Goal: Task Accomplishment & Management: Complete application form

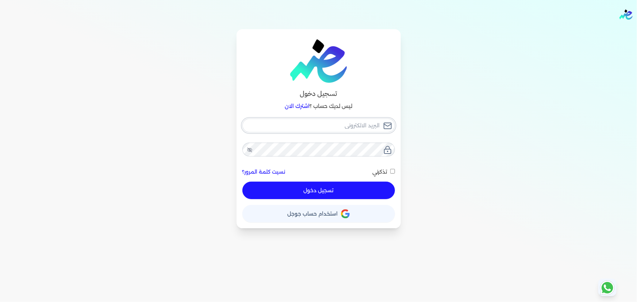
type input "[EMAIL_ADDRESS][DOMAIN_NAME]"
click at [360, 190] on button "تسجيل دخول" at bounding box center [318, 191] width 153 height 18
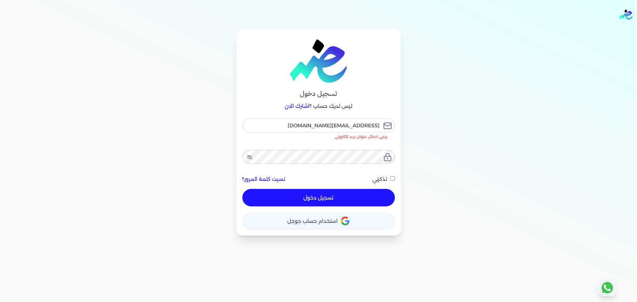
checkbox input "false"
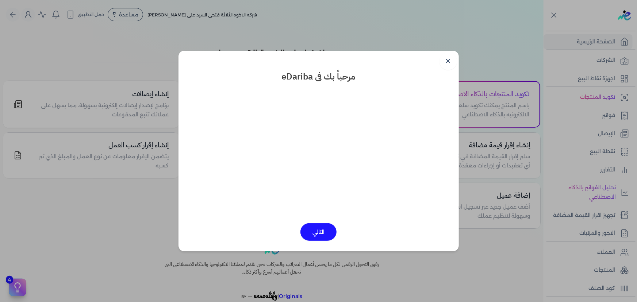
click at [449, 62] on link "✕" at bounding box center [448, 62] width 18 height 18
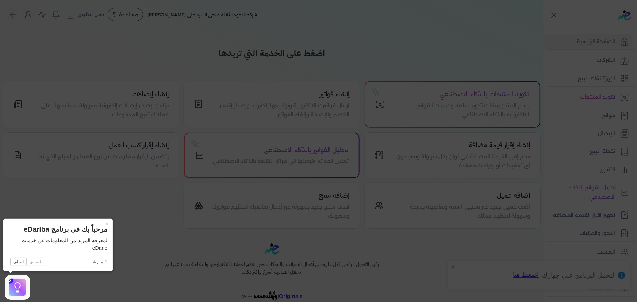
click at [109, 224] on button "×" at bounding box center [107, 224] width 12 height 10
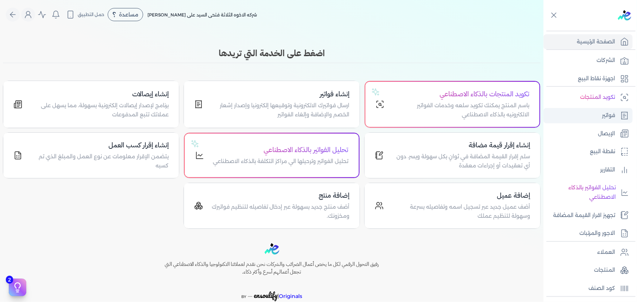
click at [606, 115] on p "فواتير" at bounding box center [608, 115] width 13 height 9
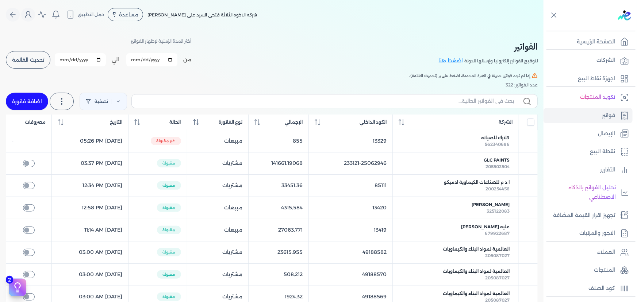
drag, startPoint x: 42, startPoint y: 99, endPoint x: 166, endPoint y: 138, distance: 130.2
click at [41, 99] on link "اضافة فاتورة" at bounding box center [27, 102] width 42 height 18
select select "EGP"
select select "B"
select select "EGS"
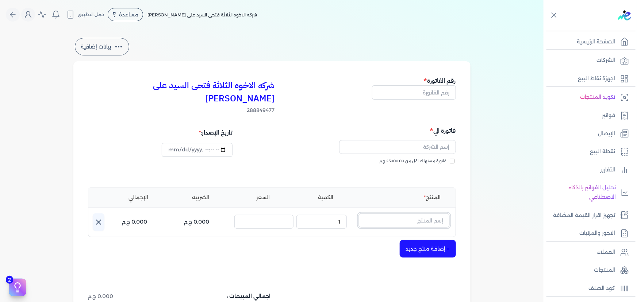
click at [402, 214] on input "text" at bounding box center [403, 221] width 91 height 14
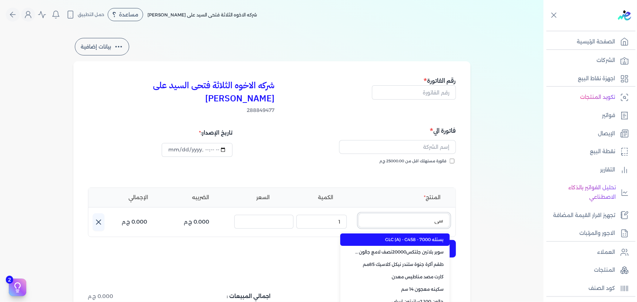
type input "س"
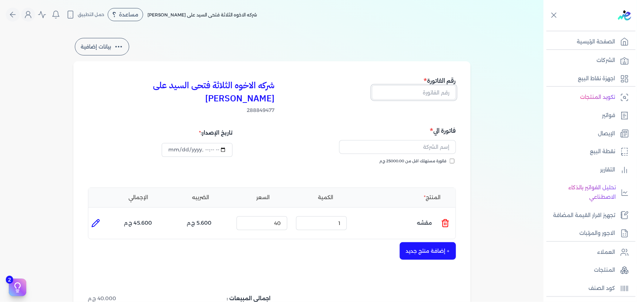
click at [433, 91] on input "text" at bounding box center [414, 92] width 84 height 14
type input "13421"
click at [420, 140] on input "text" at bounding box center [397, 147] width 117 height 14
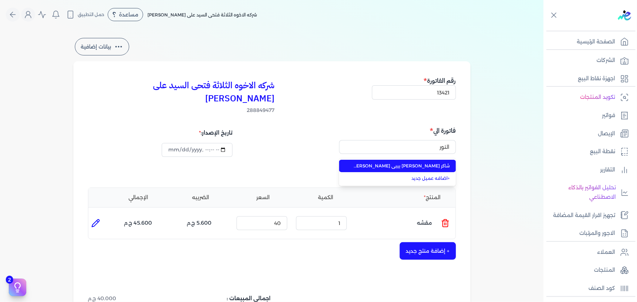
click at [420, 163] on span "شاكر [PERSON_NAME] بيبى [PERSON_NAME] مؤسسة النور للمقاولات" at bounding box center [402, 166] width 96 height 7
type input "شاكر [PERSON_NAME] بيبى [PERSON_NAME] مؤسسة النور للمقاولات"
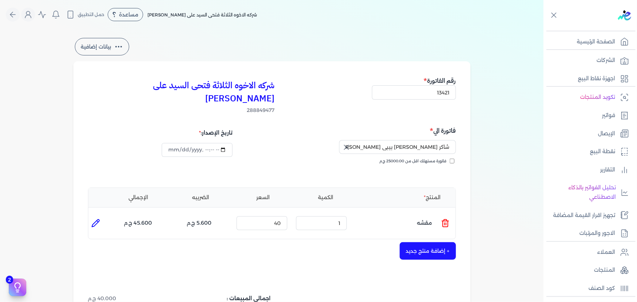
click at [450, 215] on li at bounding box center [445, 224] width 9 height 20
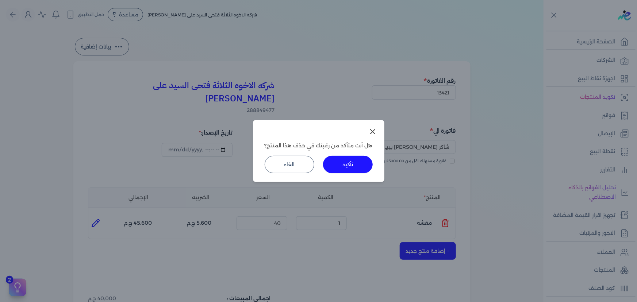
click at [354, 166] on button "تأكيد" at bounding box center [348, 165] width 50 height 18
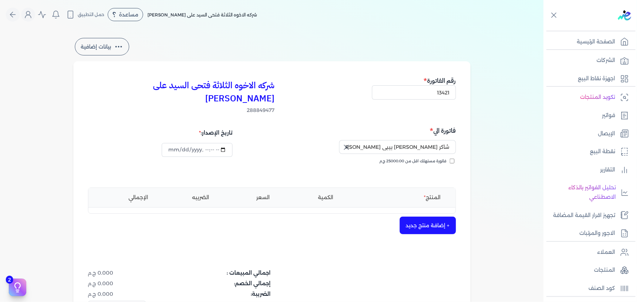
click at [424, 217] on button "+ إضافة منتج جديد" at bounding box center [428, 226] width 56 height 18
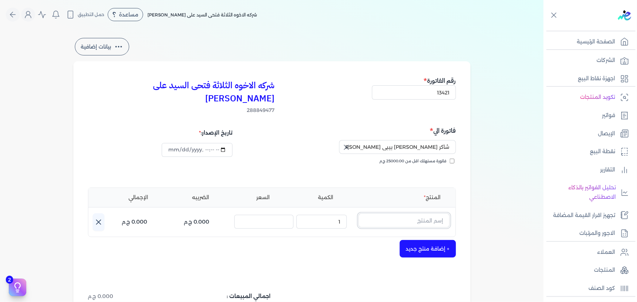
click at [433, 214] on input "text" at bounding box center [403, 221] width 91 height 14
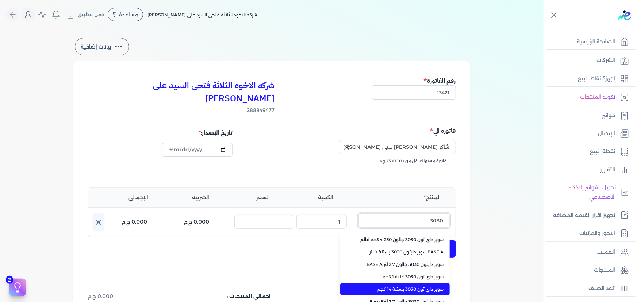
type input "3030"
click at [426, 286] on span "سوبر داي تون 3030 بستلة 14 كجم" at bounding box center [399, 289] width 89 height 7
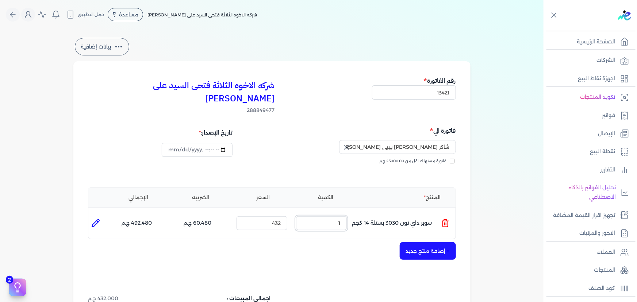
drag, startPoint x: 332, startPoint y: 212, endPoint x: 401, endPoint y: 213, distance: 69.7
click at [401, 214] on ul "المنتج : سوبر داي تون 3030 بستلة 14 كجم الكمية : 1 السعر : 432 الضريبه : 60.480…" at bounding box center [271, 224] width 367 height 20
type input "40"
drag, startPoint x: 294, startPoint y: 213, endPoint x: 335, endPoint y: 214, distance: 40.9
click at [317, 214] on ul "المنتج : سوبر داي تون 3030 بستلة 14 كجم الكمية : 40 السعر : 432 الضريبه : 2419.…" at bounding box center [271, 224] width 367 height 20
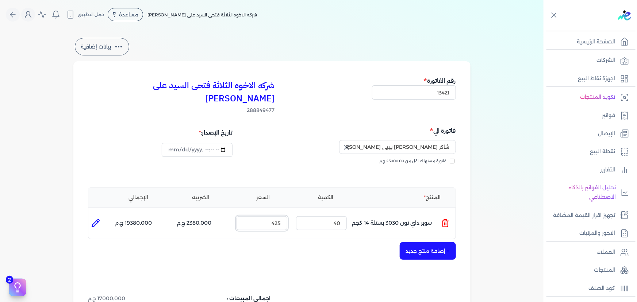
drag, startPoint x: 266, startPoint y: 209, endPoint x: 287, endPoint y: 211, distance: 21.2
click at [287, 216] on input "425" at bounding box center [262, 223] width 51 height 14
type input "425"
click at [436, 242] on button "+ إضافة منتج جديد" at bounding box center [428, 251] width 56 height 18
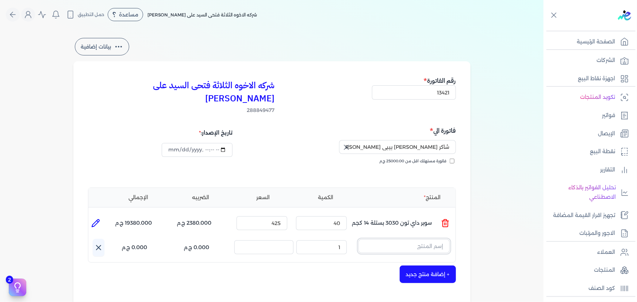
click at [416, 239] on input "text" at bounding box center [403, 246] width 91 height 14
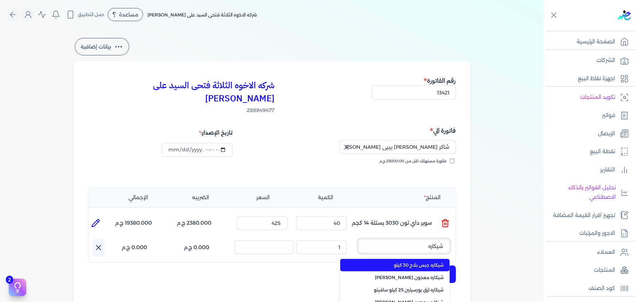
click at [358, 239] on button "شيكاره" at bounding box center [403, 247] width 91 height 17
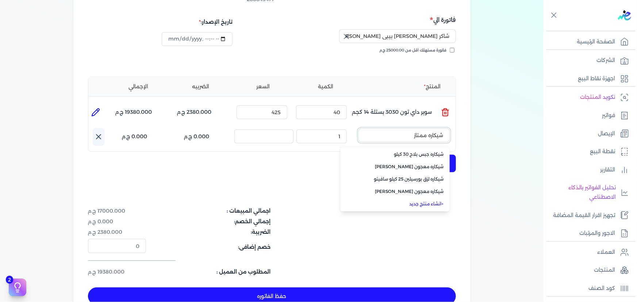
scroll to position [99, 0]
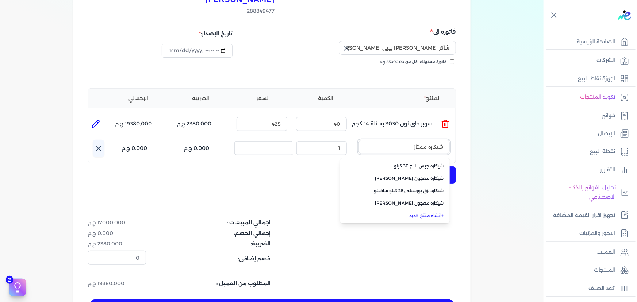
drag, startPoint x: 405, startPoint y: 134, endPoint x: 495, endPoint y: 133, distance: 90.1
click at [495, 134] on div "بيانات إضافية شركه الاخوه الثلاثة فتحى السيد على [PERSON_NAME] 288849477 رقم ال…" at bounding box center [271, 134] width 543 height 394
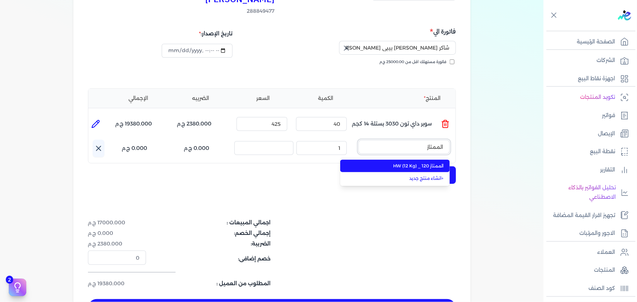
type input "الممتاز"
click at [415, 163] on span "الممتاز 120 _ HW (12 Kg)" at bounding box center [399, 166] width 89 height 7
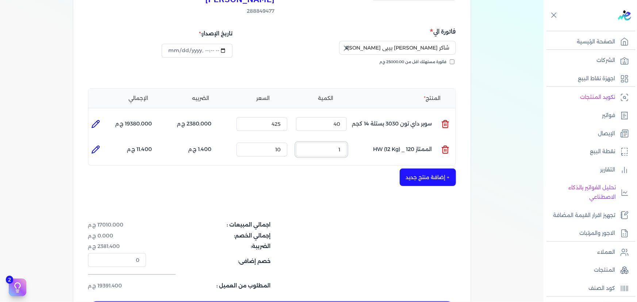
drag, startPoint x: 323, startPoint y: 138, endPoint x: 343, endPoint y: 135, distance: 19.8
click at [343, 143] on input "1" at bounding box center [321, 150] width 51 height 14
type input "10"
drag, startPoint x: 269, startPoint y: 136, endPoint x: 316, endPoint y: 135, distance: 46.7
click at [315, 140] on ul "المنتج : الممتاز 120 _ HW (12 Kg) الكمية : 10 السعر : 10 الضريبه : 14.000 ج.م ا…" at bounding box center [271, 150] width 367 height 20
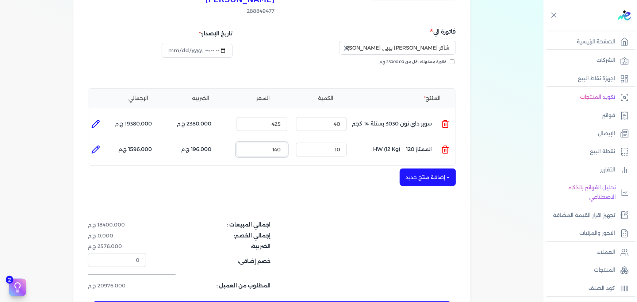
type input "140"
click at [445, 169] on button "+ إضافة منتج جديد" at bounding box center [428, 178] width 56 height 18
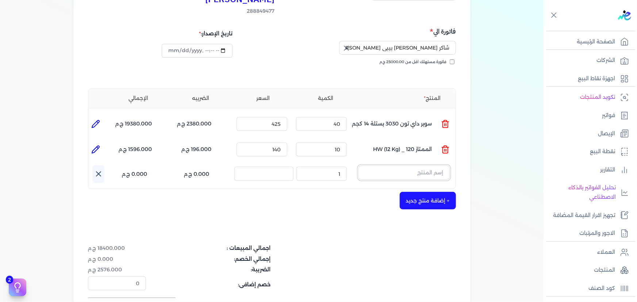
click at [420, 166] on input "text" at bounding box center [403, 173] width 91 height 14
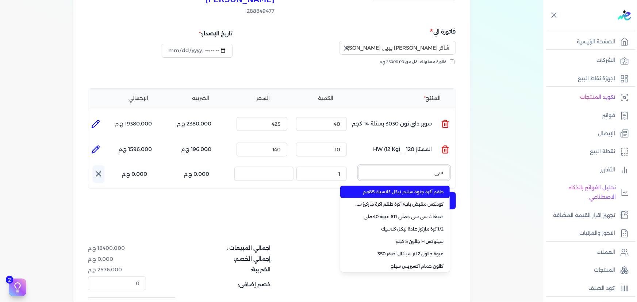
click at [358, 166] on button "سي" at bounding box center [403, 174] width 91 height 17
click at [358, 166] on button "سي سي" at bounding box center [403, 174] width 91 height 17
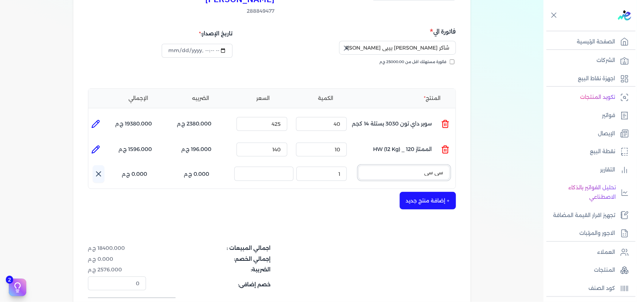
click at [419, 166] on input "سي سي" at bounding box center [403, 173] width 91 height 14
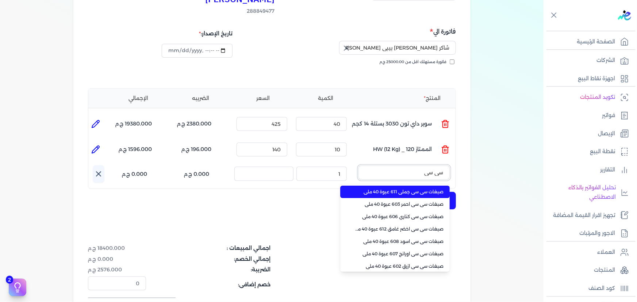
type input "سي سي"
click at [421, 189] on span "صبغات سي سي جملي 611 عبوة 40 ملي" at bounding box center [399, 192] width 89 height 7
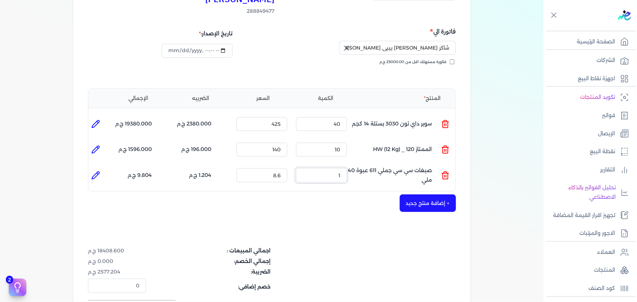
drag, startPoint x: 327, startPoint y: 161, endPoint x: 361, endPoint y: 163, distance: 33.6
click at [360, 165] on ul "المنتج : صبغات سي سي جملي 611 عبوة 40 ملي الكمية : 1 السعر : 8.6 الضريبه : 1.20…" at bounding box center [271, 175] width 367 height 20
type input "10"
drag, startPoint x: 266, startPoint y: 164, endPoint x: 307, endPoint y: 159, distance: 40.4
click at [307, 165] on ul "المنتج : صبغات سي سي جملي 611 عبوة 40 ملي الكمية : 10 السعر : 8.6 الضريبه : 12.…" at bounding box center [271, 175] width 367 height 20
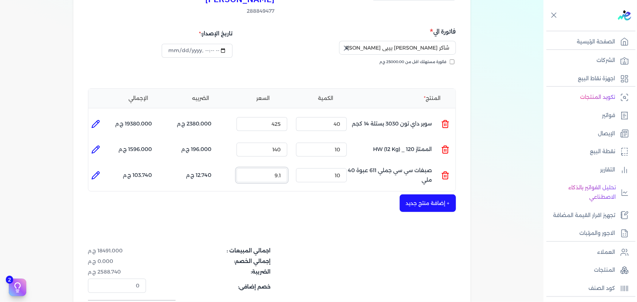
type input "9.1"
click at [434, 195] on button "+ إضافة منتج جديد" at bounding box center [428, 204] width 56 height 18
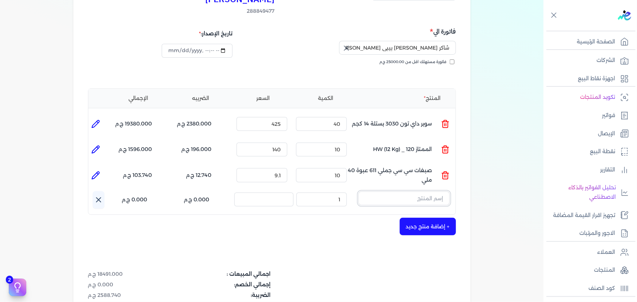
drag, startPoint x: 391, startPoint y: 186, endPoint x: 394, endPoint y: 189, distance: 4.2
click at [391, 192] on input "text" at bounding box center [403, 199] width 91 height 14
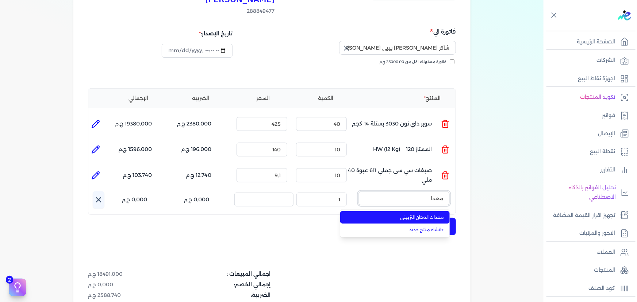
type input "معدات"
click at [408, 214] on span "معدات الدهان التزييني" at bounding box center [399, 217] width 89 height 7
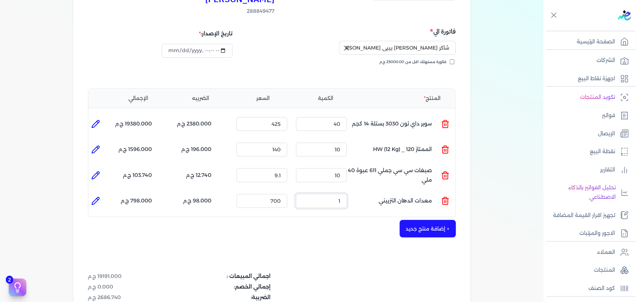
drag, startPoint x: 330, startPoint y: 185, endPoint x: 357, endPoint y: 185, distance: 27.0
click at [357, 191] on ul "المنتج : معدات الدهان التزييني الكمية : 1 السعر : 700 الضريبه : 98.000 ج.م الإج…" at bounding box center [271, 201] width 367 height 20
drag, startPoint x: 266, startPoint y: 185, endPoint x: 307, endPoint y: 185, distance: 41.2
click at [307, 191] on ul "المنتج : معدات الدهان التزييني الكمية : 1 السعر : 700 الضريبه : 98.000 ج.م الإج…" at bounding box center [271, 201] width 367 height 20
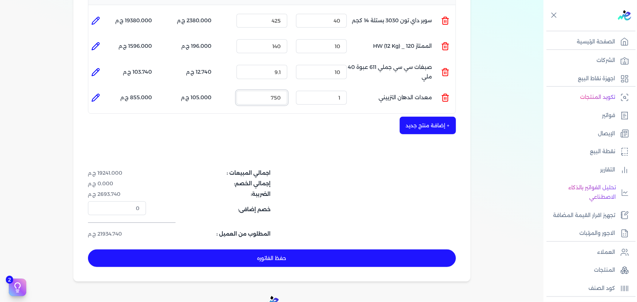
scroll to position [265, 0]
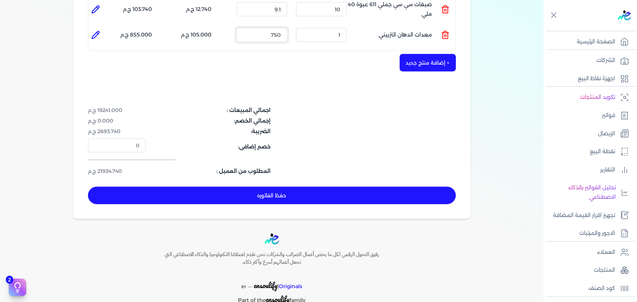
type input "750"
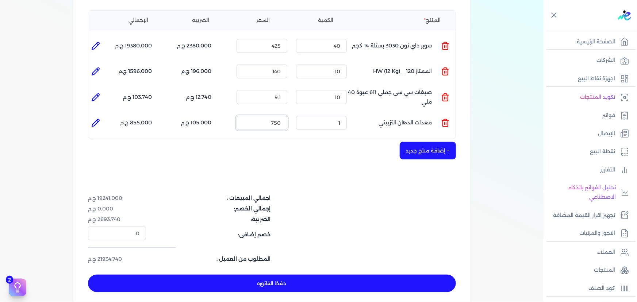
scroll to position [166, 0]
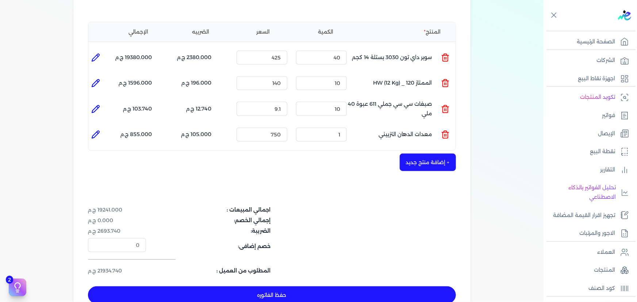
click at [98, 81] on icon at bounding box center [97, 81] width 1 height 1
type input "الممتاز 120 _ HW (12 Kg)"
type input "140"
type input "10"
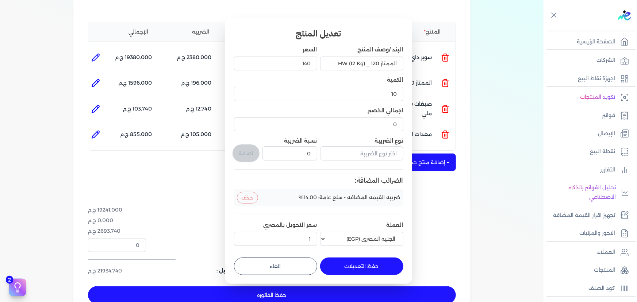
click at [286, 262] on button "الغاء" at bounding box center [275, 267] width 83 height 18
type input "0"
type input "1"
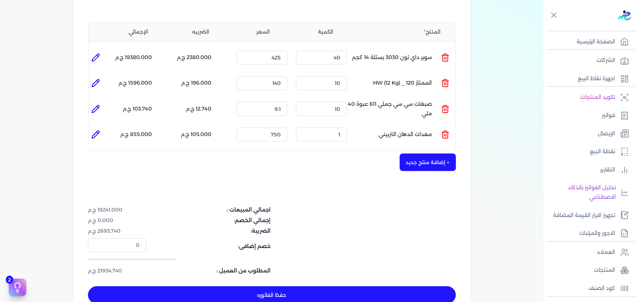
drag, startPoint x: 93, startPoint y: 66, endPoint x: 112, endPoint y: 99, distance: 38.1
click at [93, 79] on icon at bounding box center [95, 83] width 9 height 9
type input "الممتاز 120 _ HW (12 Kg)"
type input "140"
type input "10"
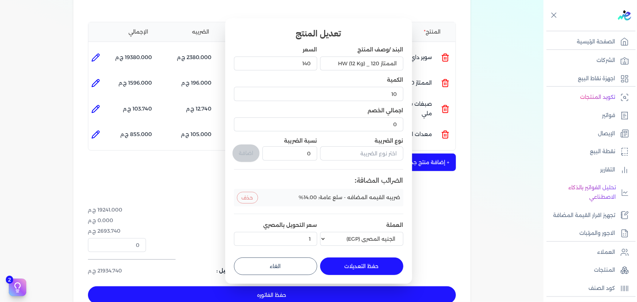
drag, startPoint x: 164, startPoint y: 191, endPoint x: 197, endPoint y: 198, distance: 33.6
click at [164, 191] on dialog "تعديل المنتج البند /وصف المنتج الممتاز 120 _ HW (12 Kg) السعر 140 الكمية 10 اجم…" at bounding box center [318, 151] width 637 height 302
click at [168, 188] on dialog "تعديل المنتج البند /وصف المنتج الممتاز 120 _ HW (12 Kg) السعر 140 الكمية 10 اجم…" at bounding box center [318, 151] width 637 height 302
click at [253, 197] on button "حذف" at bounding box center [247, 198] width 21 height 12
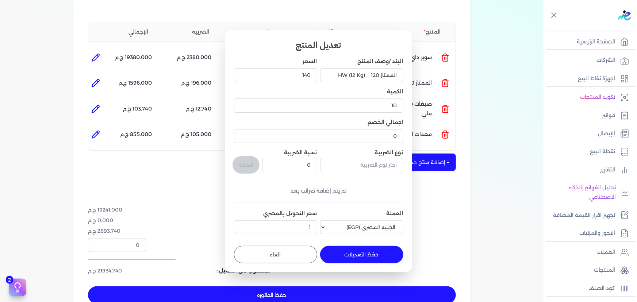
click at [349, 257] on button "حفظ التعديلات" at bounding box center [361, 255] width 83 height 18
type input "0"
type input "1"
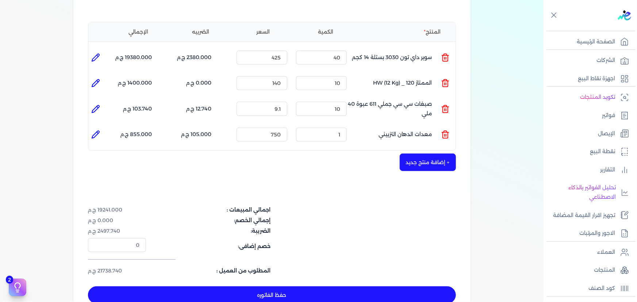
click at [99, 80] on icon at bounding box center [95, 83] width 7 height 7
type input "الممتاز 120 _ HW (12 Kg)"
type input "140"
type input "10"
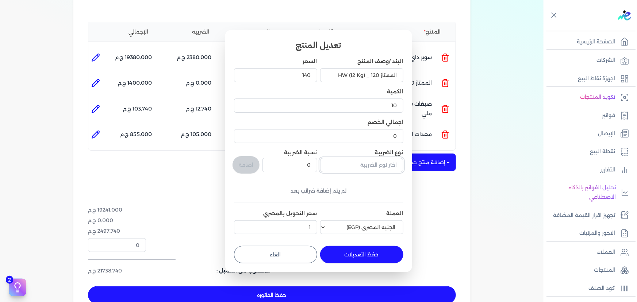
drag, startPoint x: 374, startPoint y: 162, endPoint x: 374, endPoint y: 174, distance: 11.3
click at [374, 162] on input "text" at bounding box center [361, 165] width 83 height 14
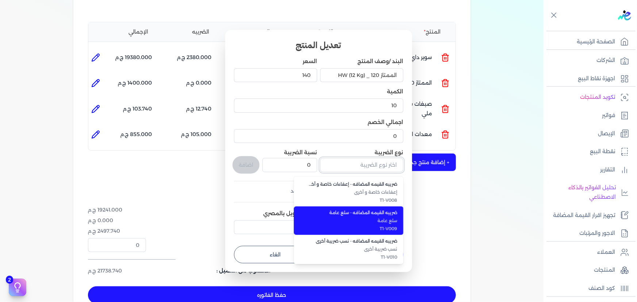
scroll to position [200, 0]
drag, startPoint x: 362, startPoint y: 223, endPoint x: 307, endPoint y: 181, distance: 69.5
click at [362, 223] on span "سلع عامة" at bounding box center [352, 220] width 89 height 7
type input "ضريبه القيمه المضافه - سلع عامة"
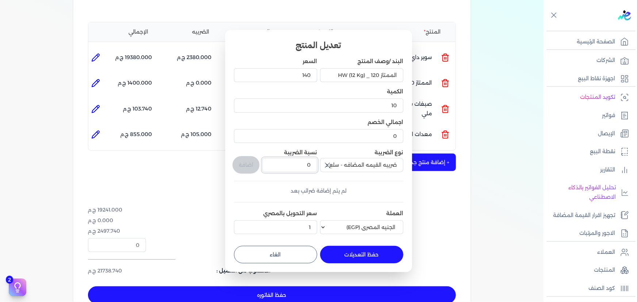
drag, startPoint x: 303, startPoint y: 164, endPoint x: 316, endPoint y: 165, distance: 12.5
click at [316, 165] on input "0" at bounding box center [289, 165] width 54 height 14
type input "14"
drag, startPoint x: 250, startPoint y: 161, endPoint x: 265, endPoint y: 173, distance: 19.1
click at [250, 161] on button "اضافة" at bounding box center [245, 165] width 27 height 18
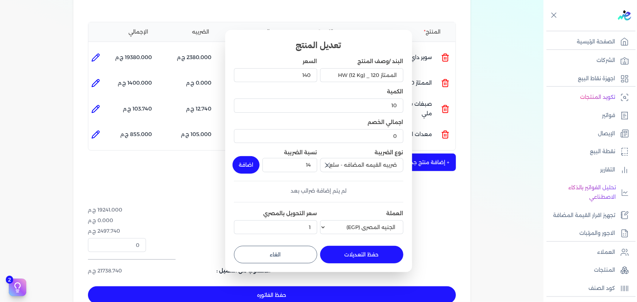
type input "0"
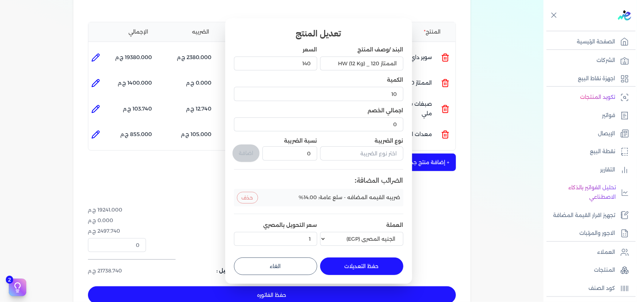
click at [370, 262] on button "حفظ التعديلات" at bounding box center [361, 267] width 83 height 18
type input "0"
type input "1"
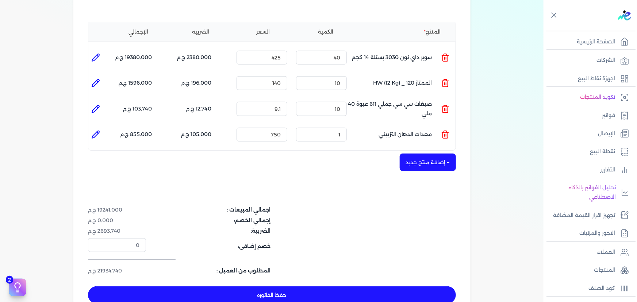
click at [103, 267] on dd "21934.740 ج.م" at bounding box center [117, 271] width 58 height 8
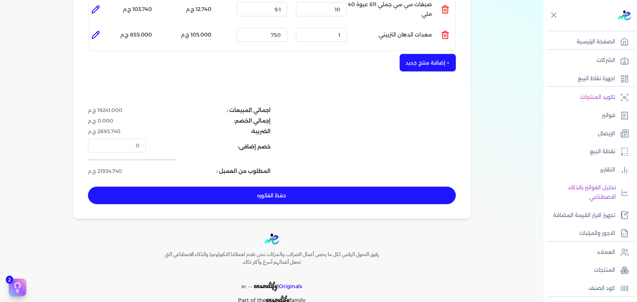
click at [301, 187] on button "حفظ الفاتوره" at bounding box center [272, 196] width 368 height 18
type input "[DATE]"
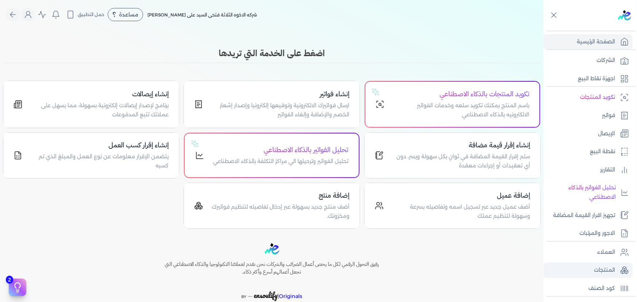
click at [607, 271] on p "المنتجات" at bounding box center [604, 270] width 21 height 9
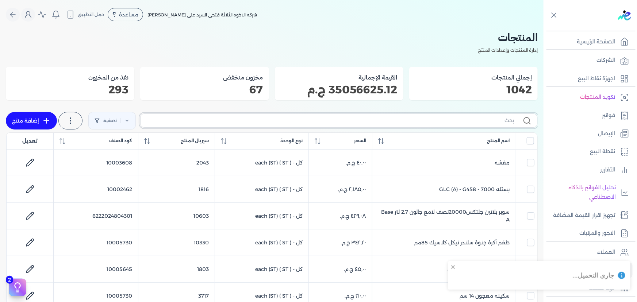
click at [369, 118] on input "text" at bounding box center [330, 121] width 368 height 8
type input "شيك"
checkbox input "false"
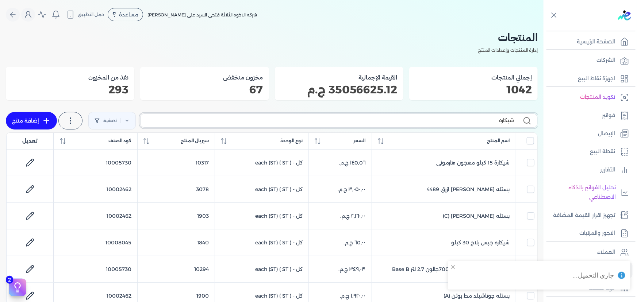
type input "شيكاره"
checkbox input "false"
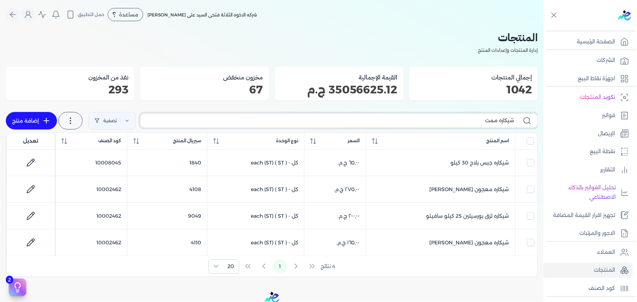
type input "شيكاره ممتا"
checkbox input "false"
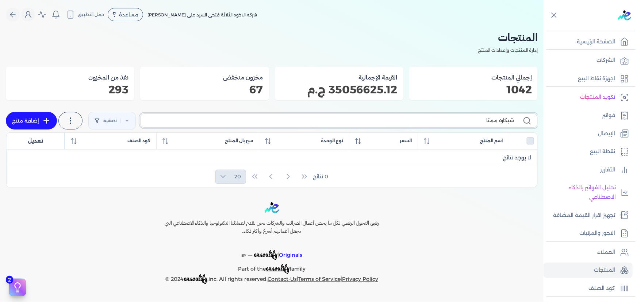
type input "شيكاره ممتاز"
drag, startPoint x: 488, startPoint y: 123, endPoint x: 535, endPoint y: 122, distance: 46.7
click at [535, 122] on label "شيكاره ممتاز" at bounding box center [338, 121] width 397 height 14
checkbox input "false"
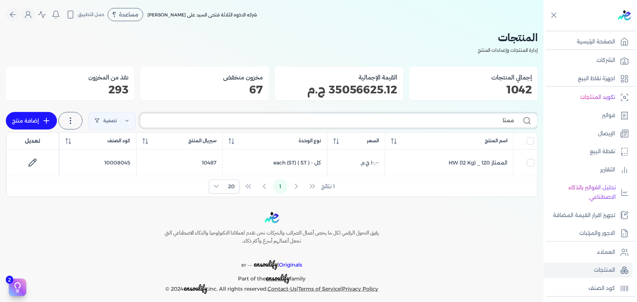
type input "ممتاز"
checkbox input "false"
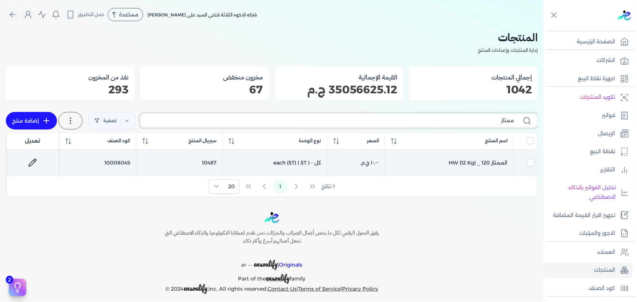
type input "ممتاز"
